Goal: Book appointment/travel/reservation

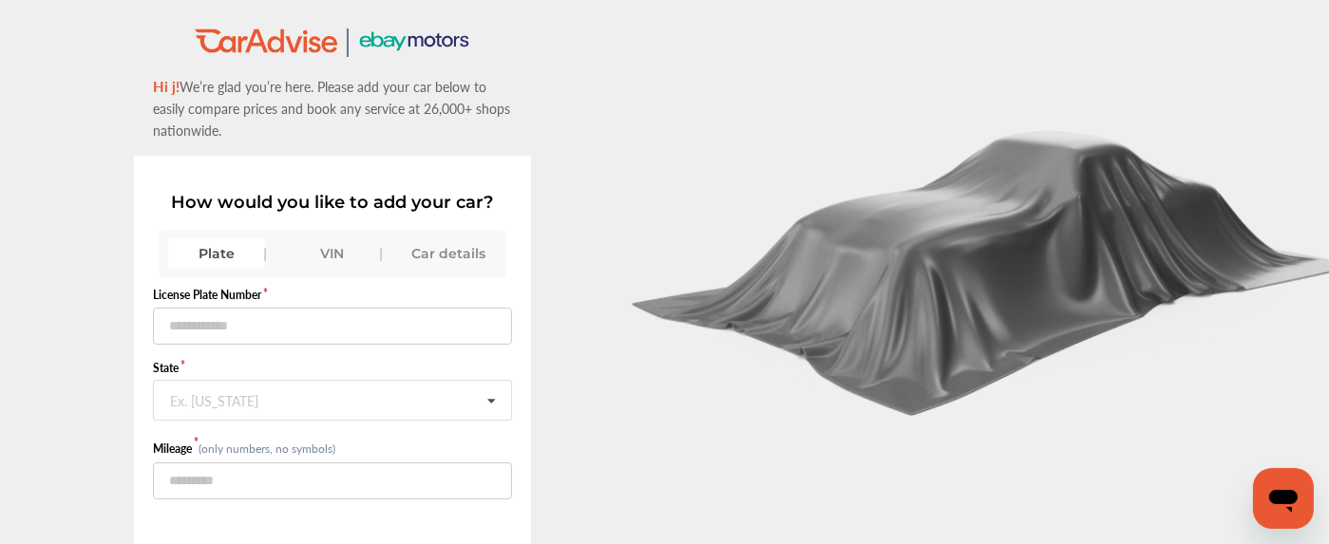
click at [357, 233] on div "Plate VIN Car details" at bounding box center [333, 253] width 348 height 47
click at [346, 239] on div "VIN" at bounding box center [332, 253] width 97 height 30
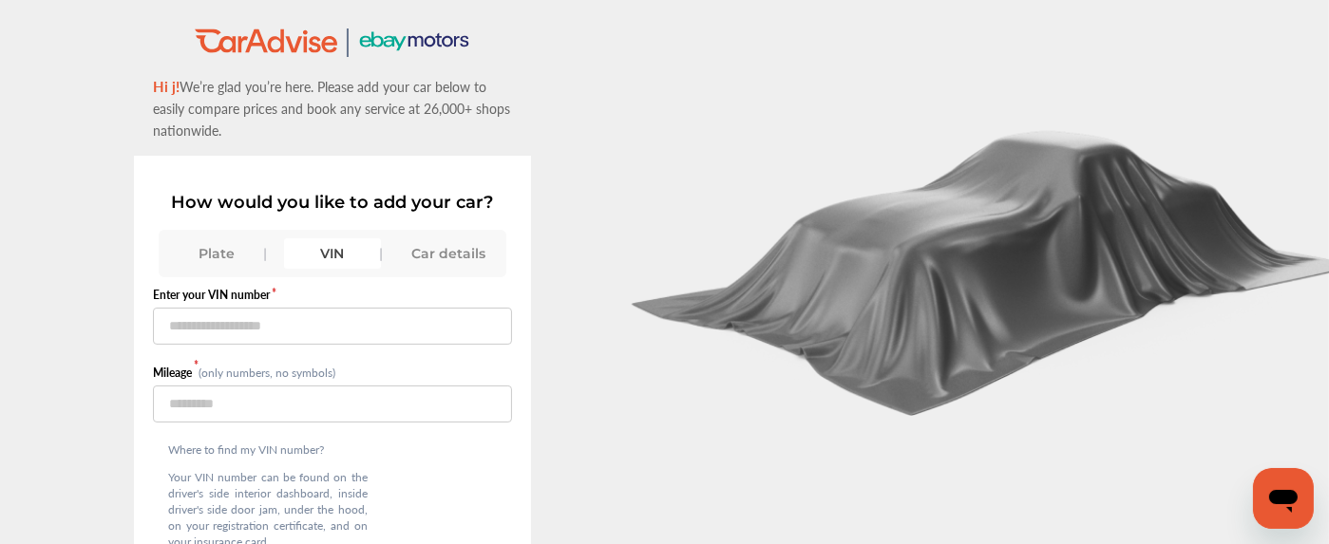
click at [266, 343] on form "Enter your VIN number Mileage (only numbers, no symbols)" at bounding box center [332, 355] width 359 height 136
click at [268, 330] on input "text" at bounding box center [332, 326] width 359 height 37
paste input "**********"
type input "**********"
click at [252, 399] on input "number" at bounding box center [332, 404] width 359 height 37
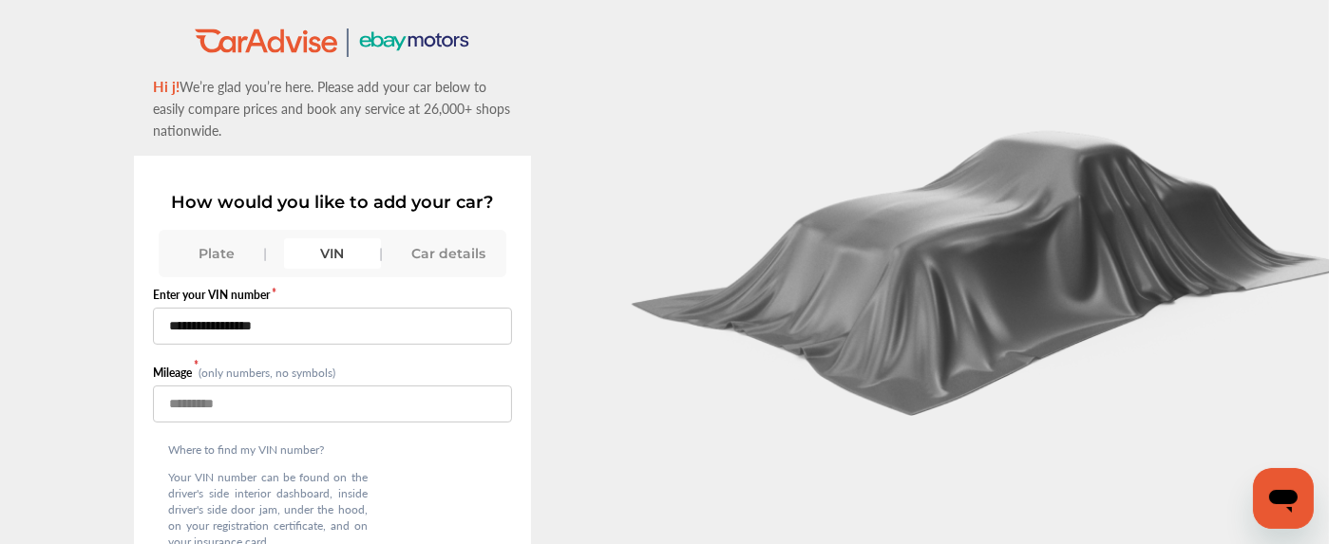
type input "*"
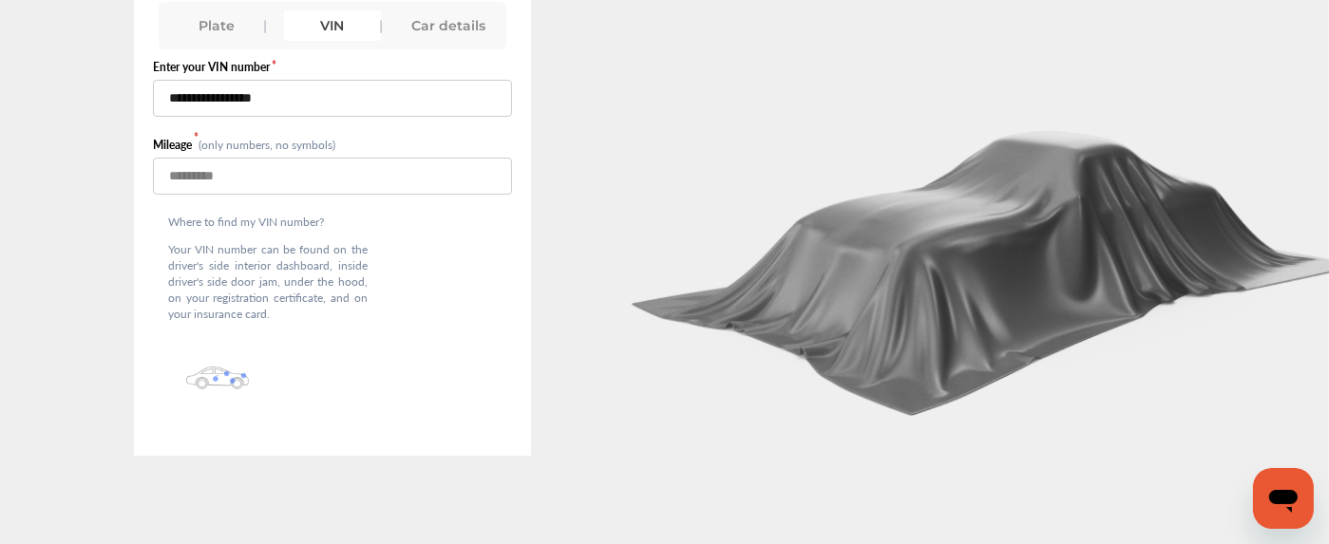
scroll to position [150, 0]
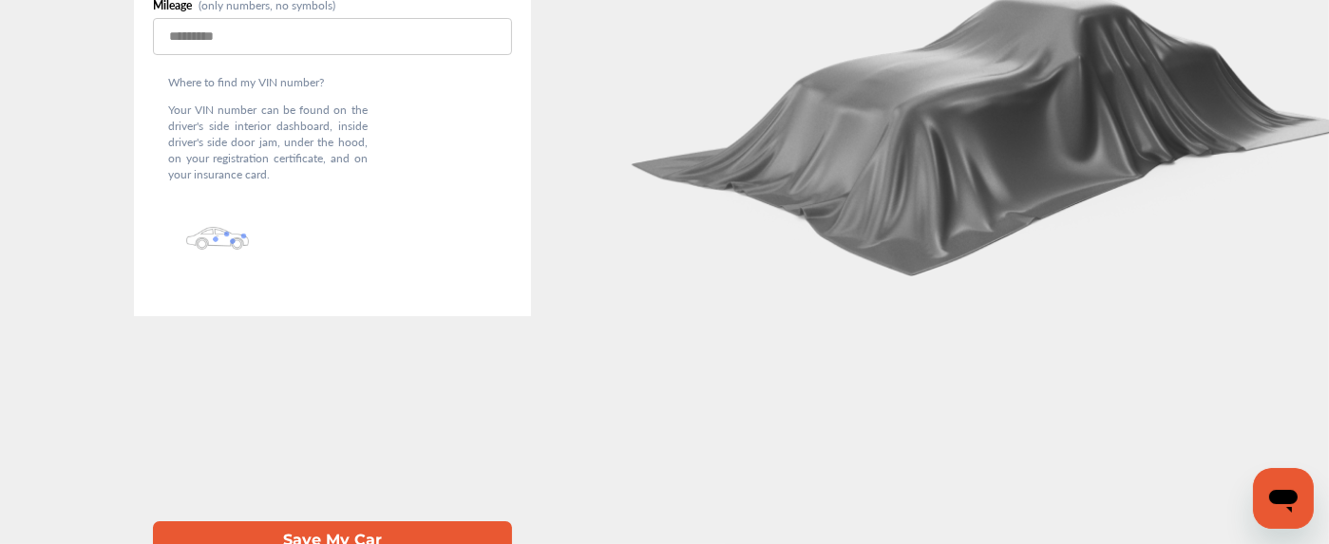
type input "*****"
click at [315, 521] on button "Save My Car" at bounding box center [332, 540] width 359 height 39
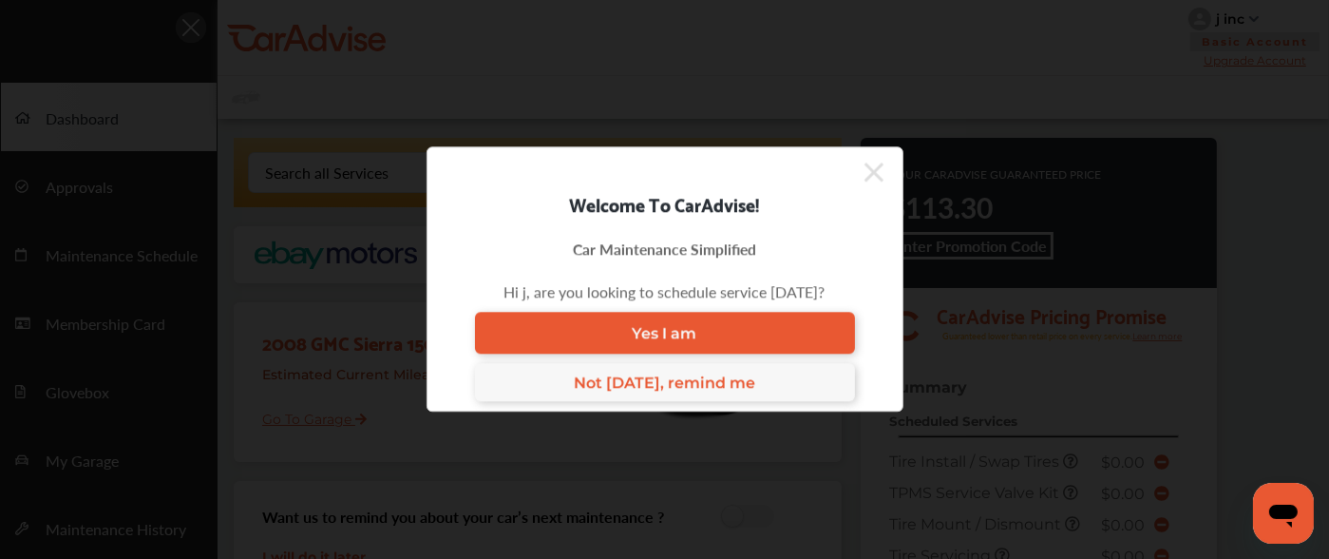
click at [878, 170] on icon at bounding box center [873, 172] width 19 height 30
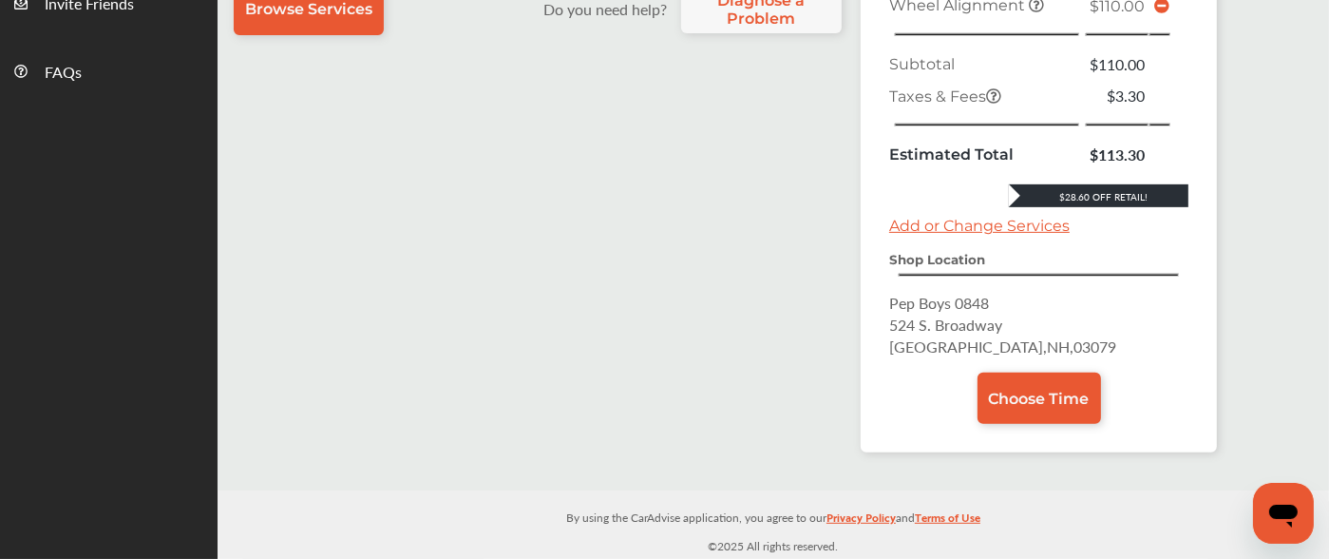
scroll to position [600, 0]
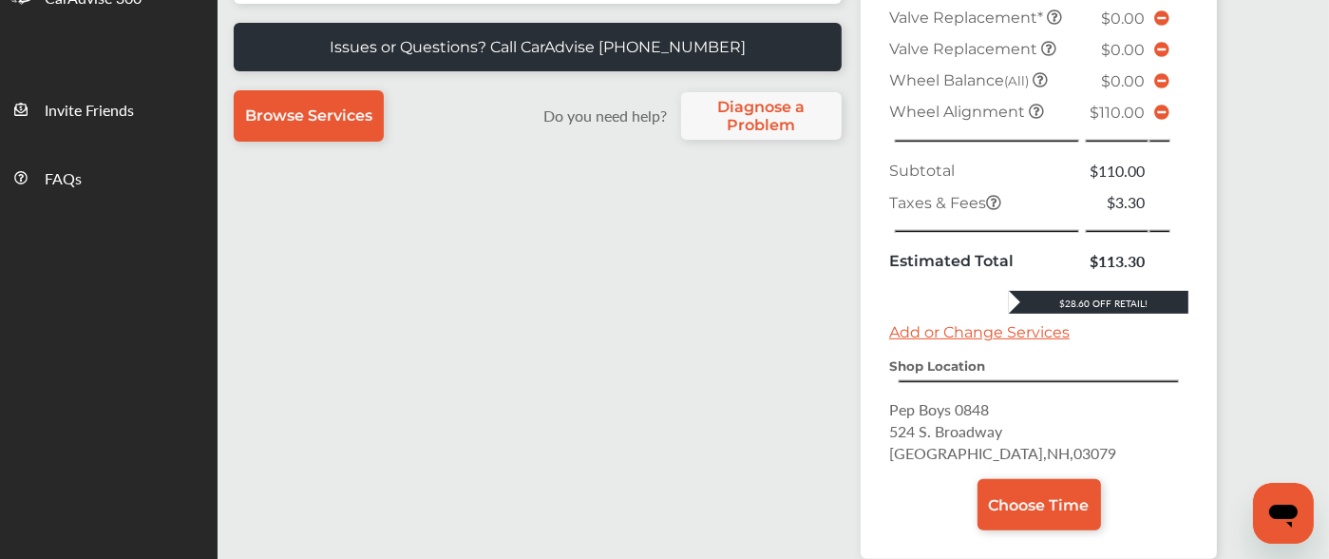
click at [1163, 120] on icon at bounding box center [1161, 111] width 15 height 15
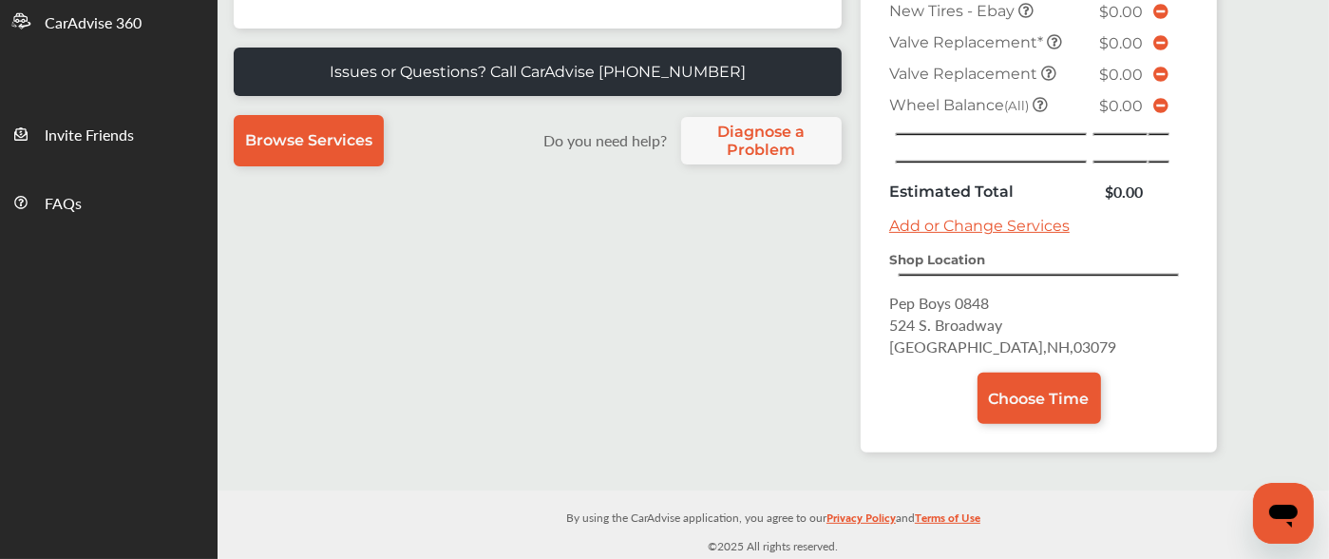
scroll to position [566, 0]
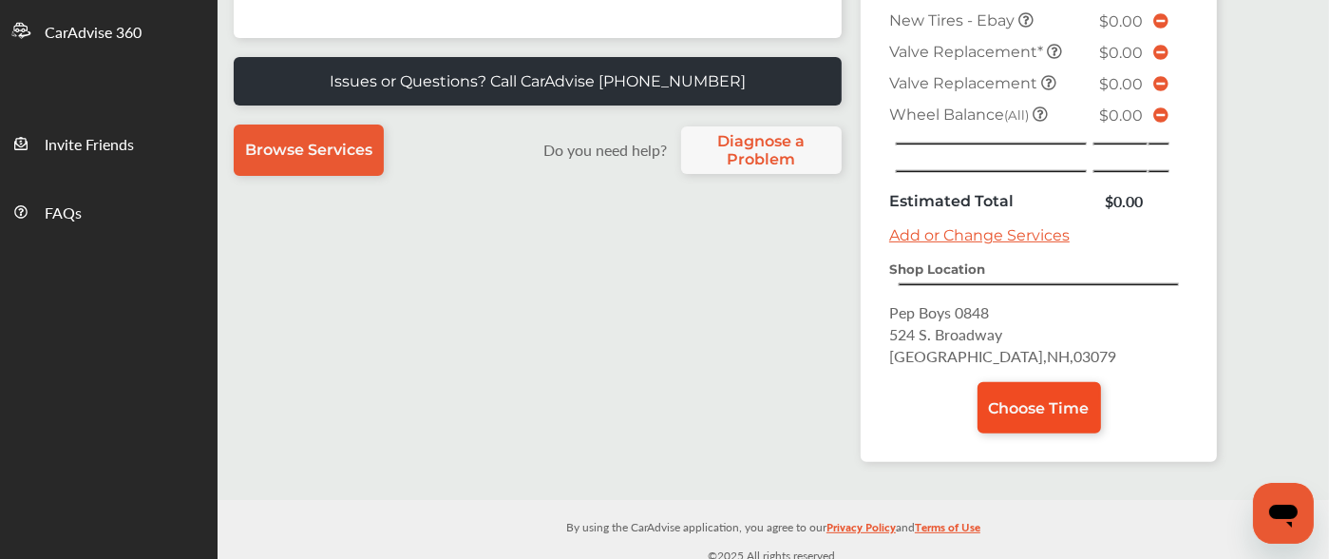
click at [1048, 399] on span "Choose Time" at bounding box center [1039, 408] width 101 height 18
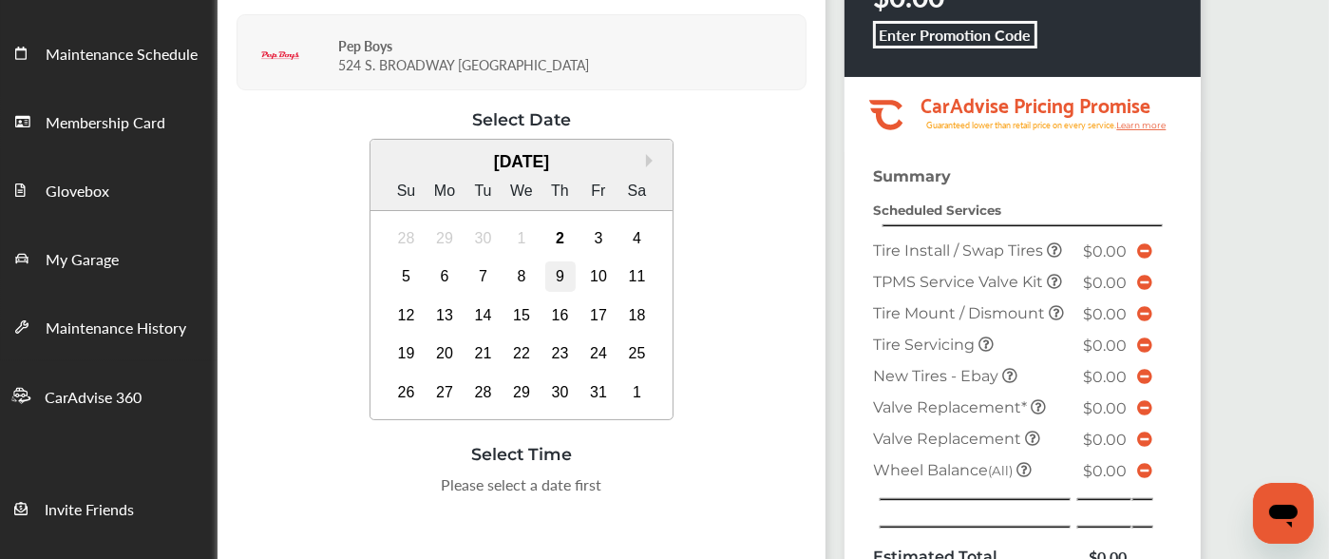
scroll to position [201, 0]
click at [593, 227] on div "3" at bounding box center [598, 238] width 30 height 30
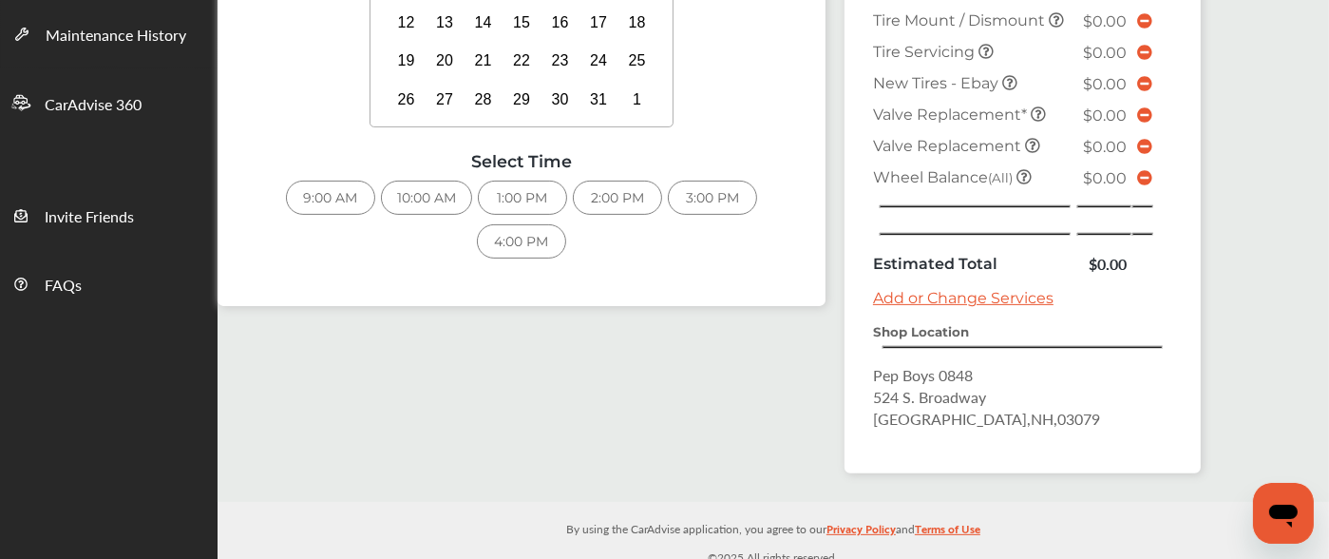
click at [346, 195] on div "9:00 AM" at bounding box center [330, 197] width 89 height 34
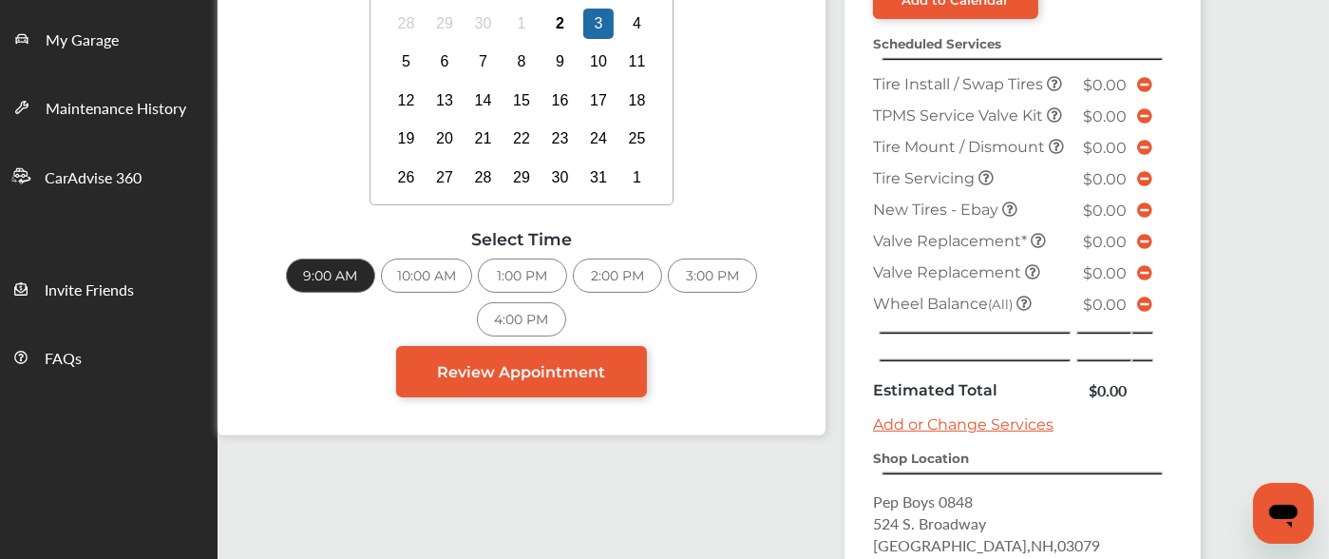
scroll to position [532, 0]
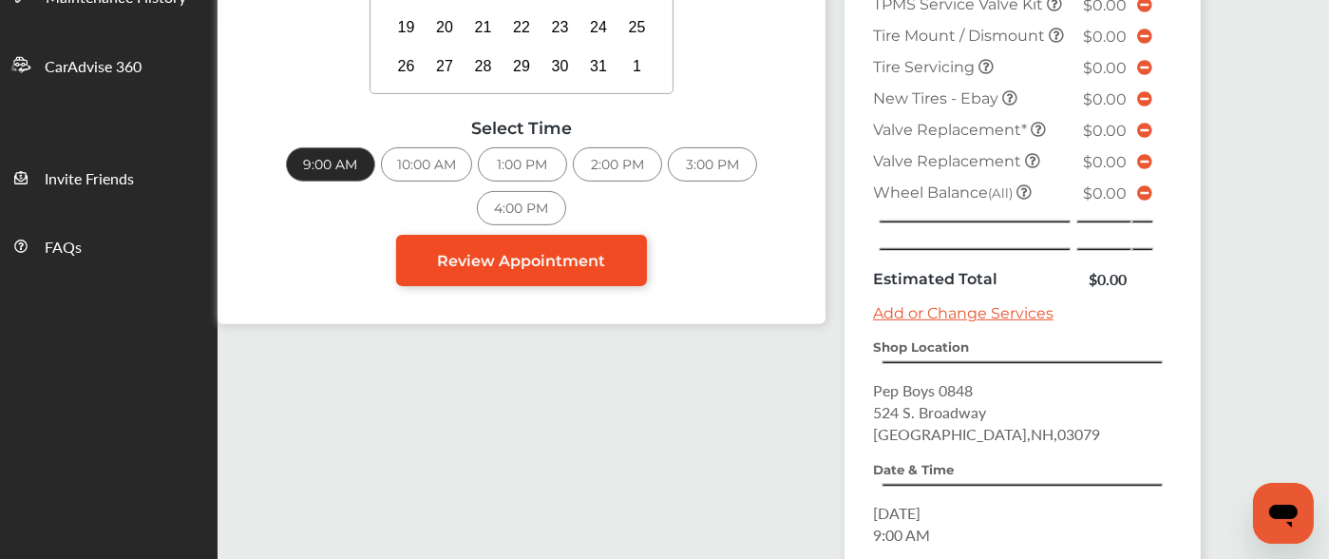
click at [617, 244] on link "Review Appointment" at bounding box center [521, 260] width 251 height 51
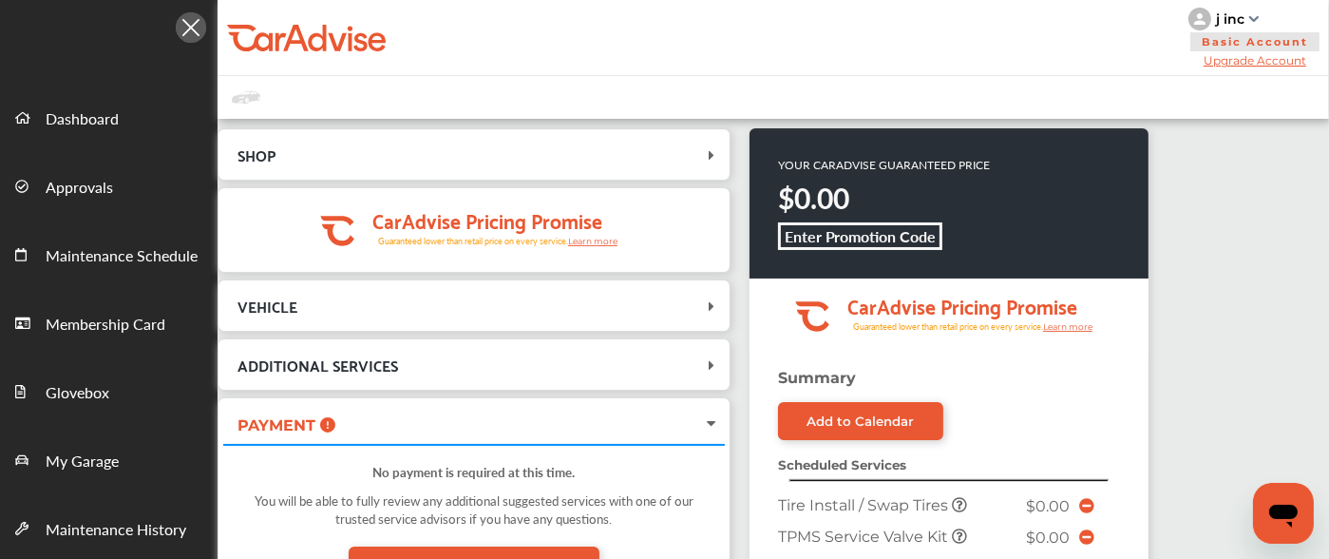
scroll to position [731, 0]
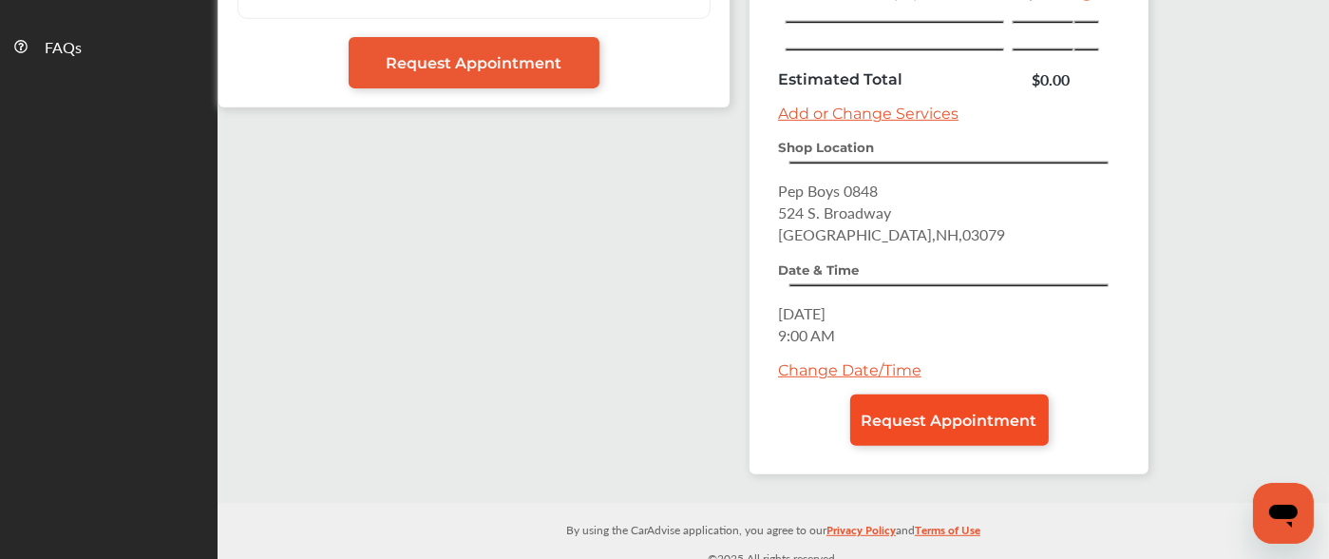
click at [909, 411] on span "Request Appointment" at bounding box center [950, 420] width 176 height 18
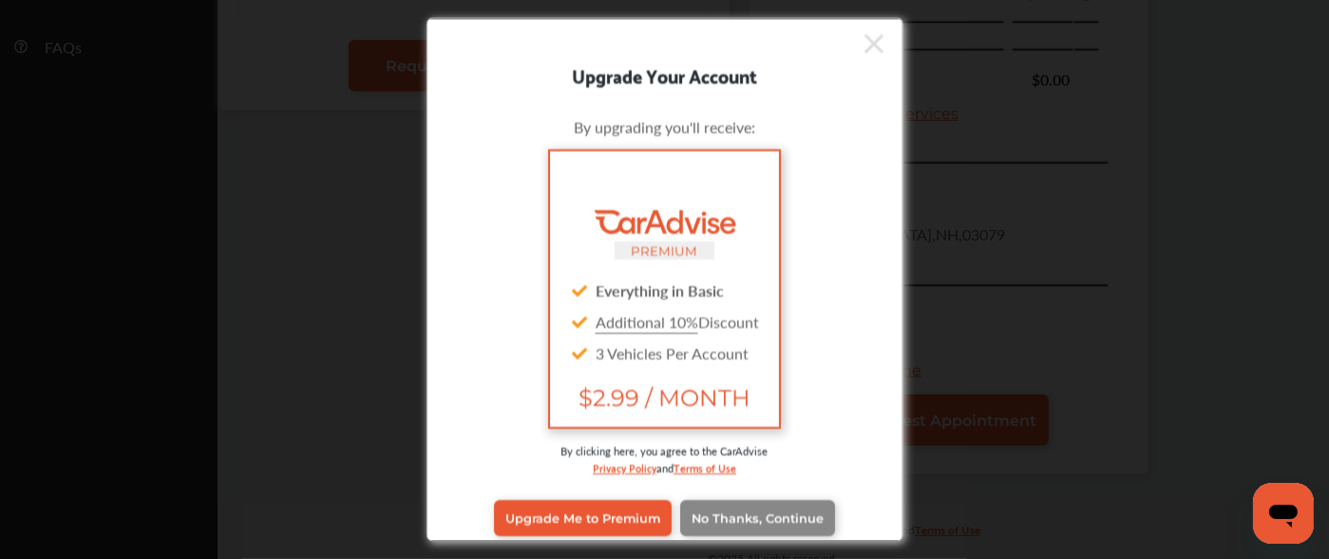
click at [771, 510] on span "No Thanks, Continue" at bounding box center [758, 517] width 132 height 14
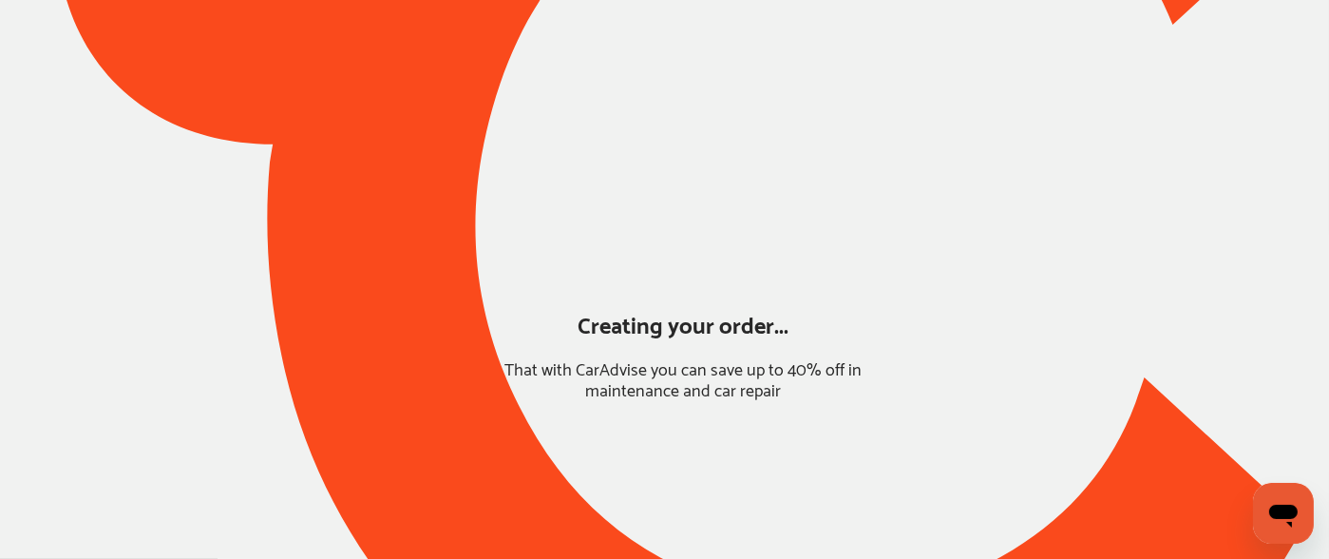
scroll to position [251, 0]
